Goal: Information Seeking & Learning: Understand process/instructions

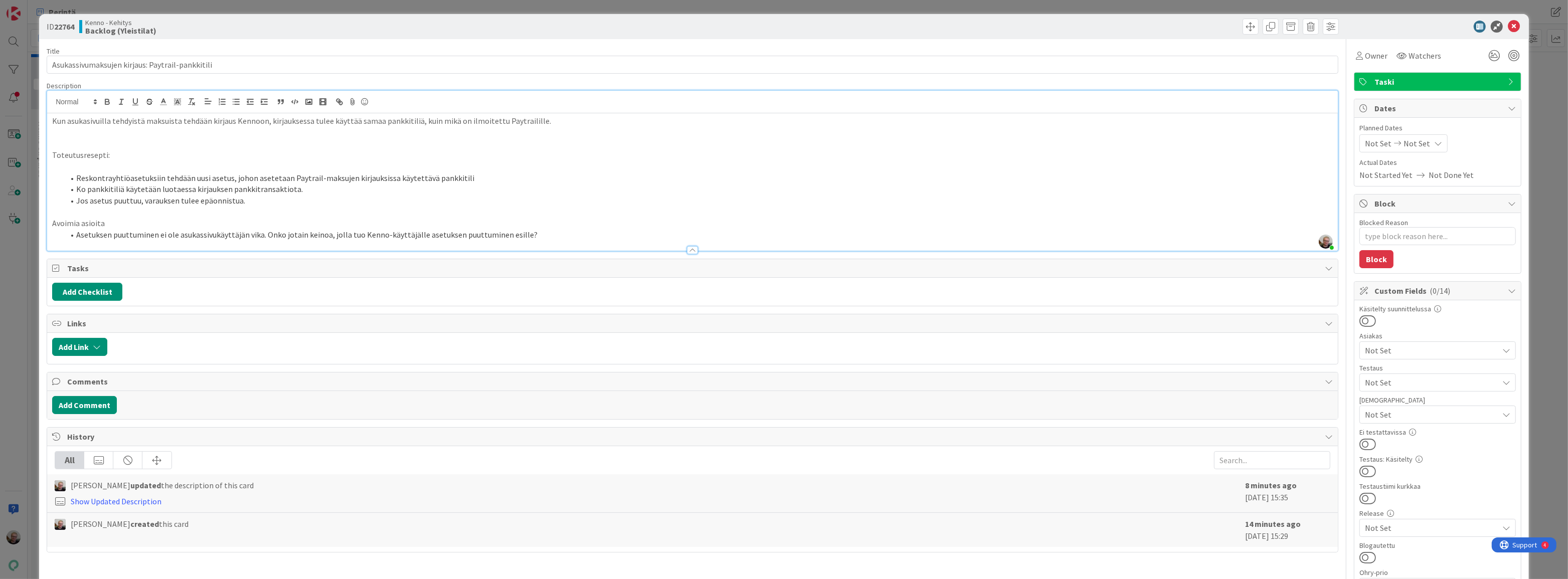
scroll to position [136, 0]
click at [1507, 27] on icon at bounding box center [1513, 26] width 12 height 12
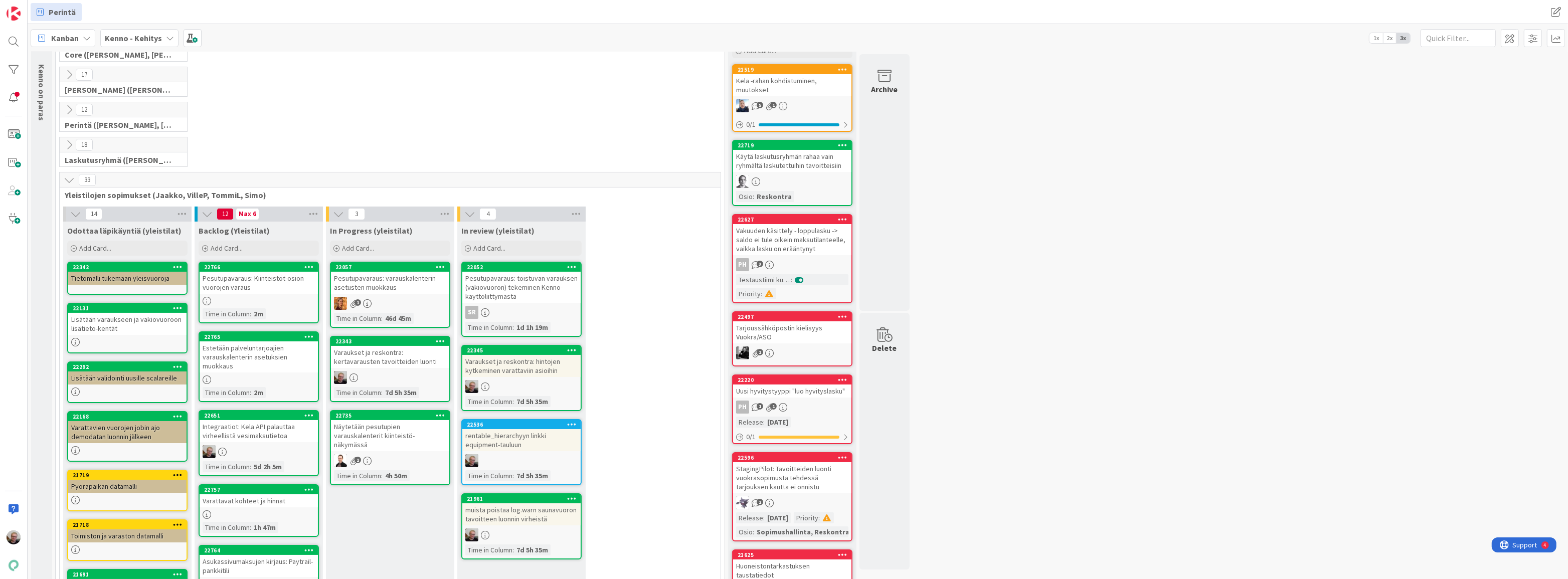
scroll to position [45, 0]
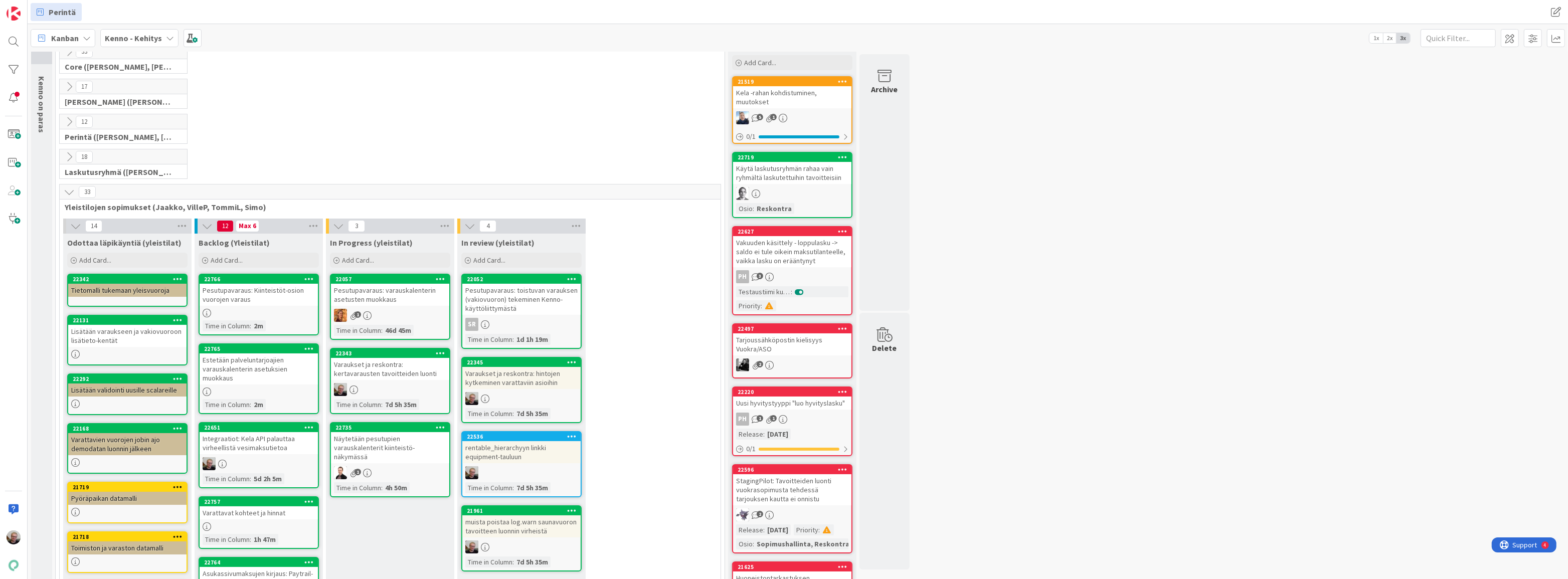
click at [372, 378] on div "Varaukset ja reskontra: kertavarausten tavoitteiden luonti" at bounding box center [390, 369] width 118 height 22
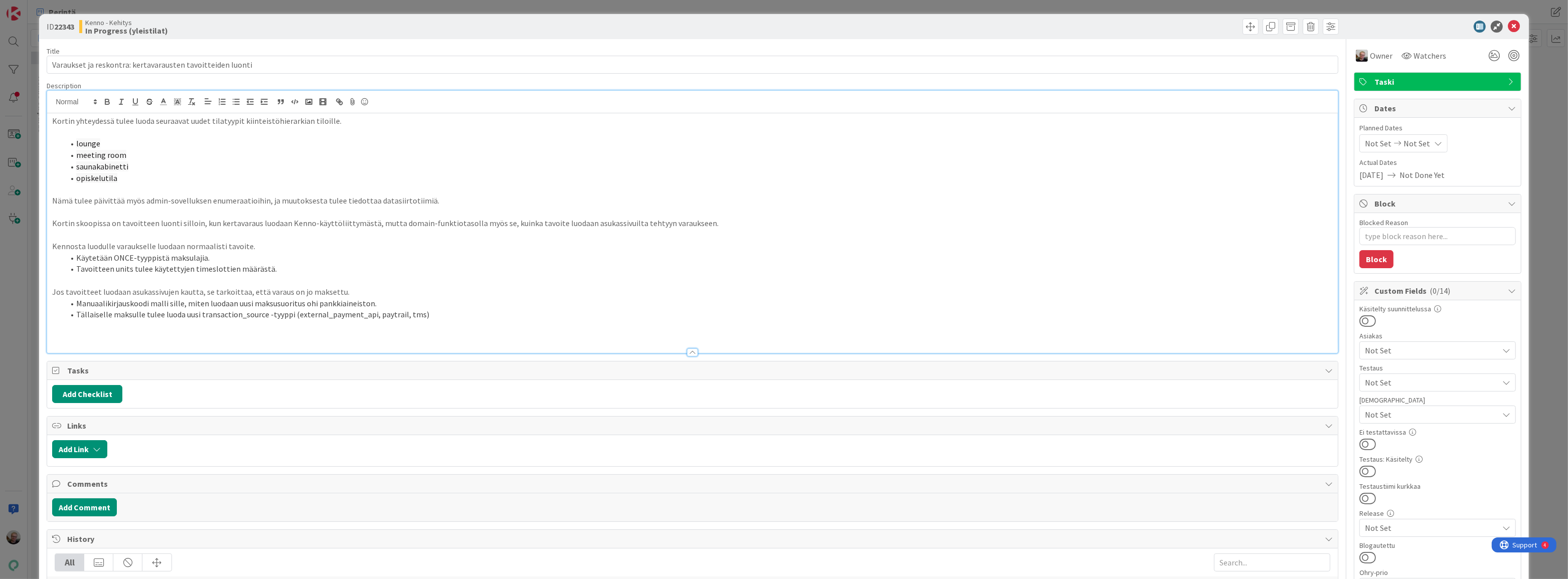
click at [311, 110] on div "Kortin yhteydessä tulee luoda seuraavat uudet tilatyypit kiinteistöhierarkian t…" at bounding box center [692, 222] width 1290 height 263
click at [446, 180] on li "opiskelutila" at bounding box center [699, 178] width 1268 height 12
click at [466, 197] on p "Nämä tulee päivittää myös admin-sovelluksen enumeraatioihin, ja muutoksesta tul…" at bounding box center [691, 201] width 1280 height 12
click at [140, 155] on li "meeting room" at bounding box center [699, 155] width 1268 height 12
type textarea "x"
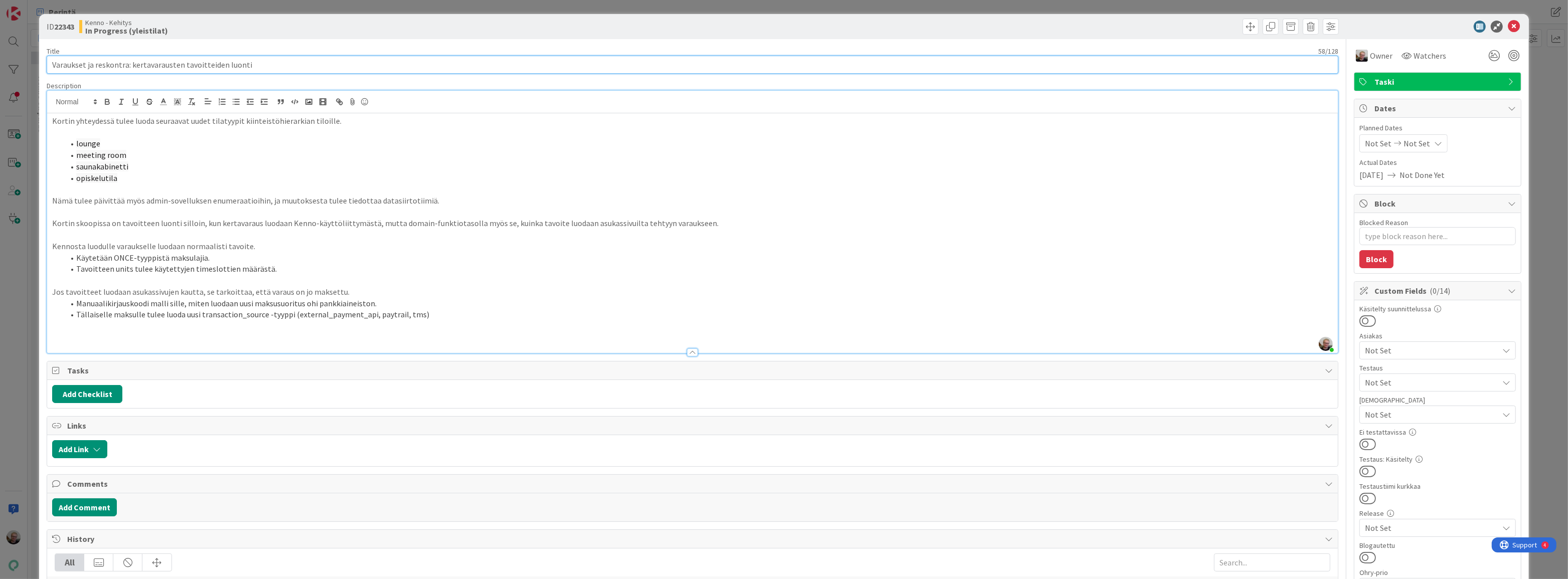
drag, startPoint x: 253, startPoint y: 66, endPoint x: 46, endPoint y: 79, distance: 207.4
click at [46, 79] on div "Title 58 / 128 Varaukset ja reskontra: kertavarausten tavoitteiden luonti Descr…" at bounding box center [691, 564] width 1291 height 1049
